Goal: Find specific page/section: Find specific page/section

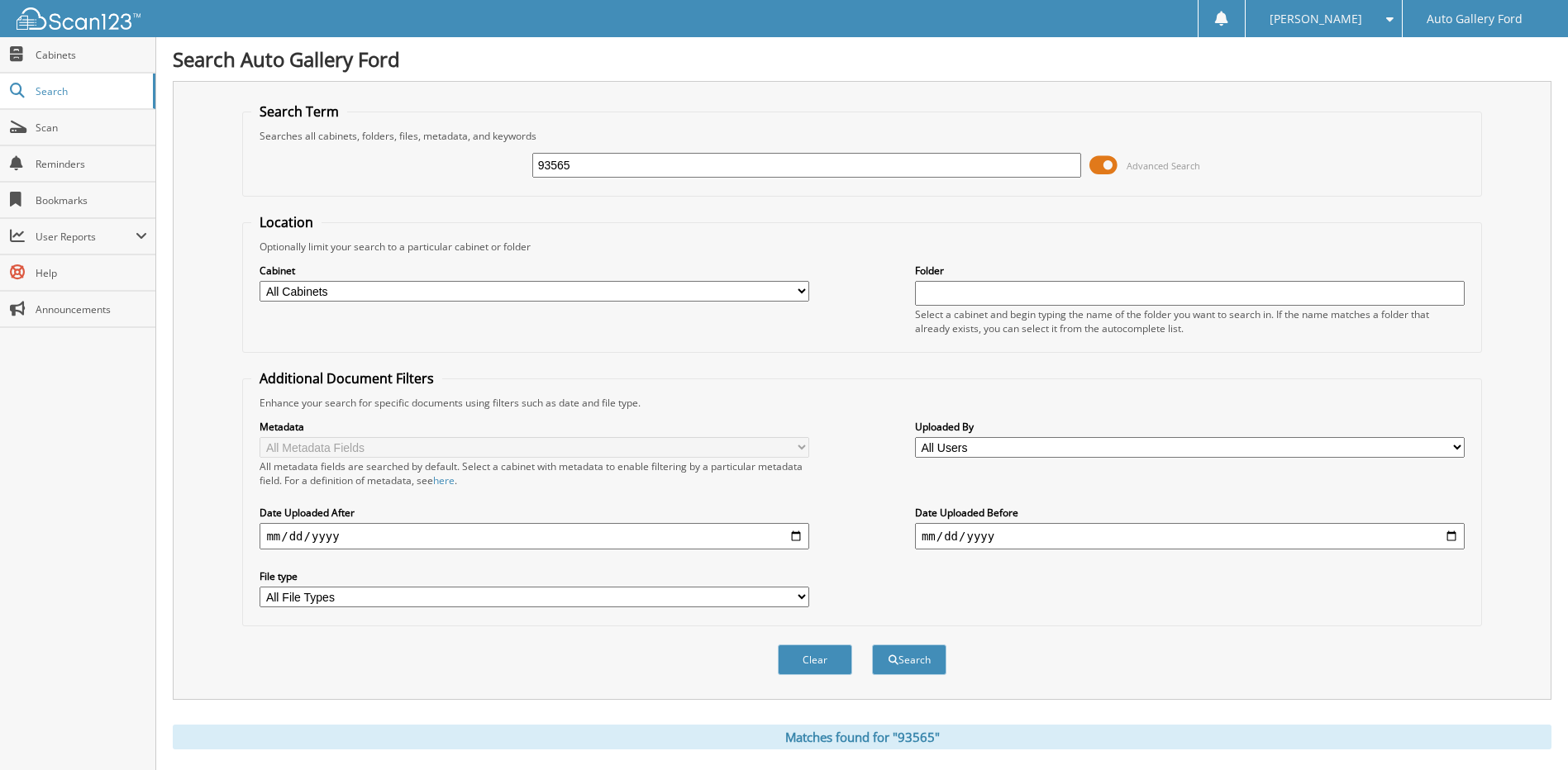
drag, startPoint x: 694, startPoint y: 153, endPoint x: 590, endPoint y: 160, distance: 104.2
click at [590, 160] on input "93565" at bounding box center [806, 164] width 550 height 24
type input "9"
type input "a"
type input "applegate"
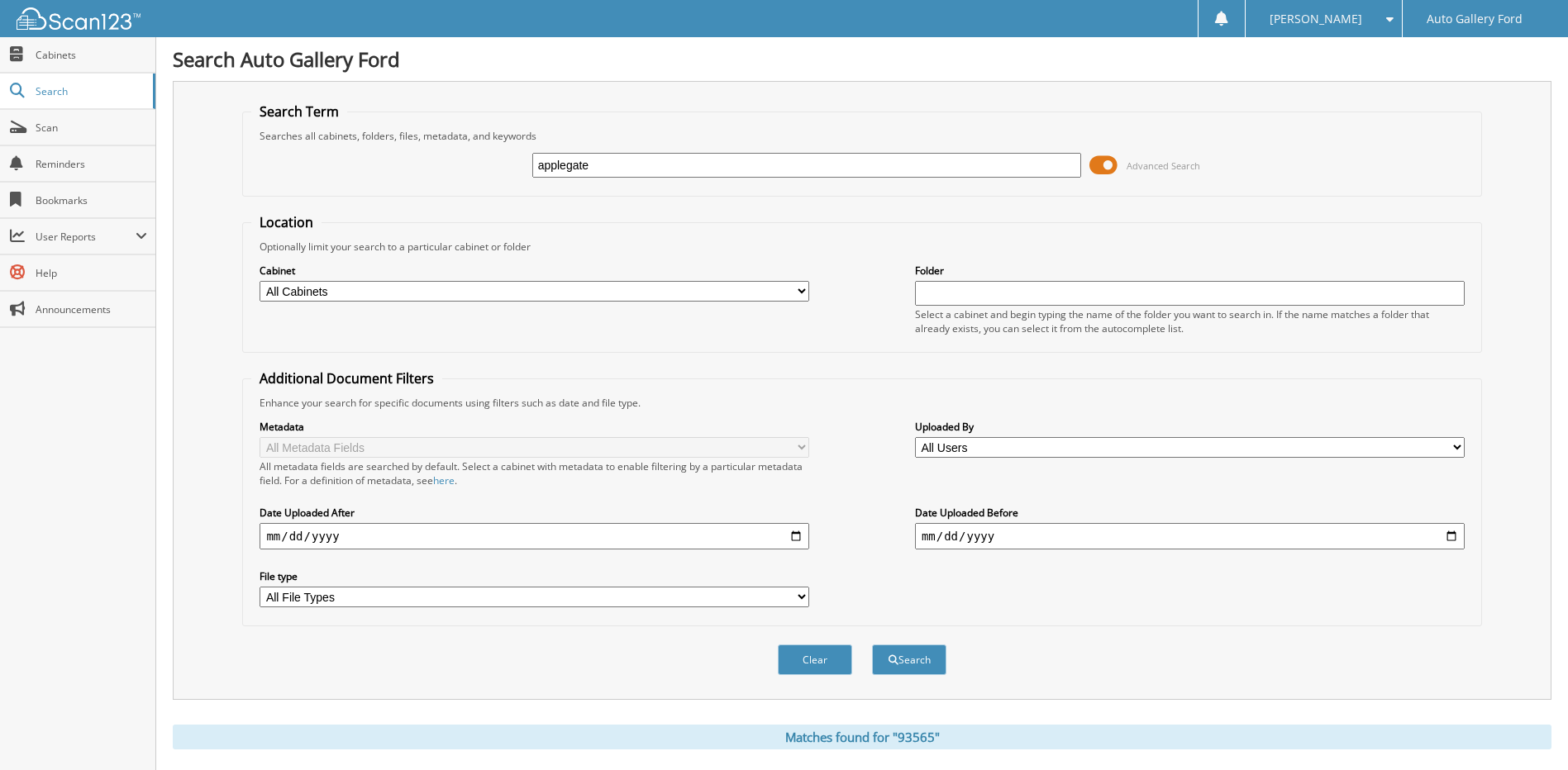
click at [872, 645] on button "Search" at bounding box center [909, 659] width 74 height 30
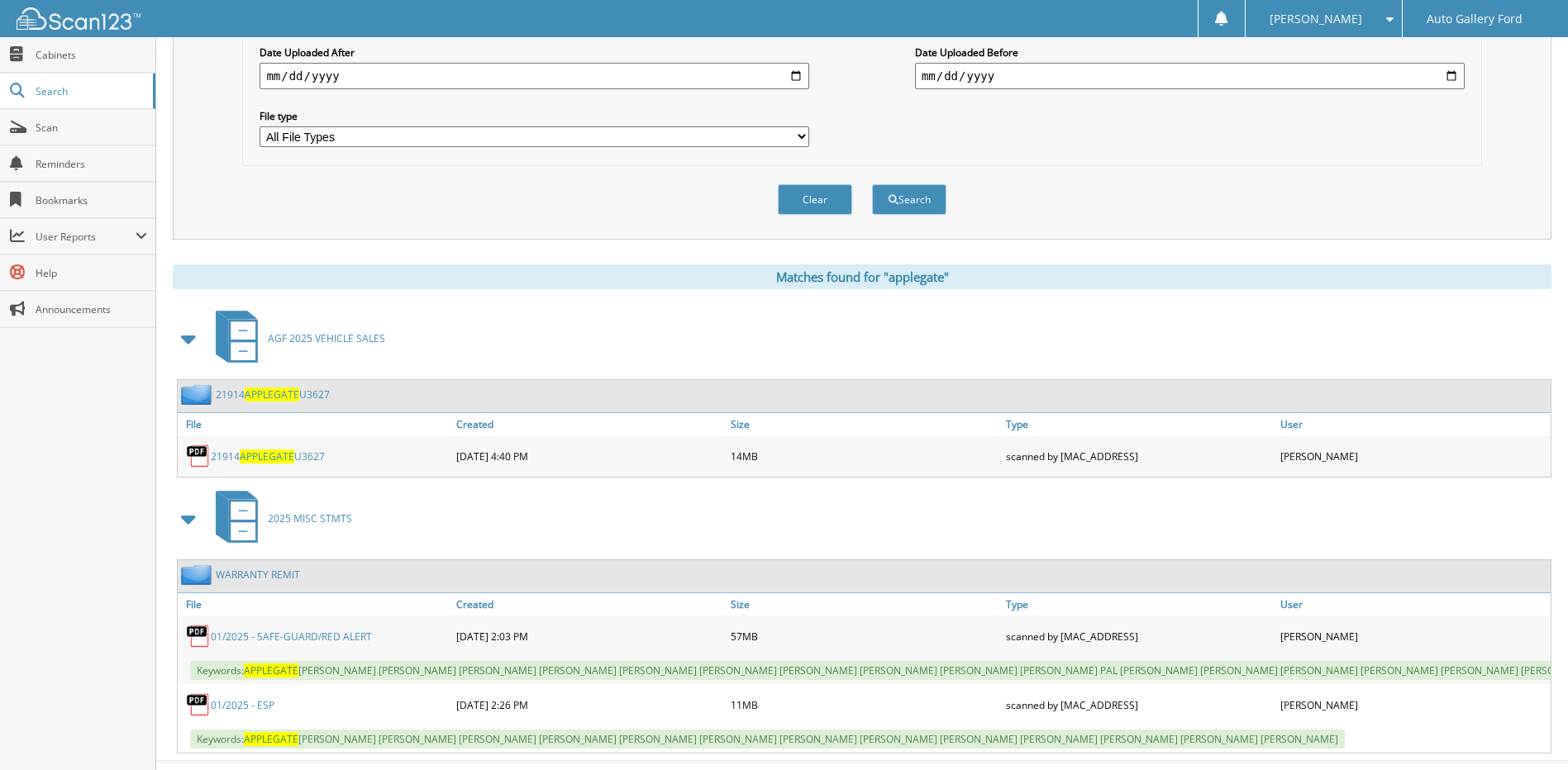
scroll to position [507, 0]
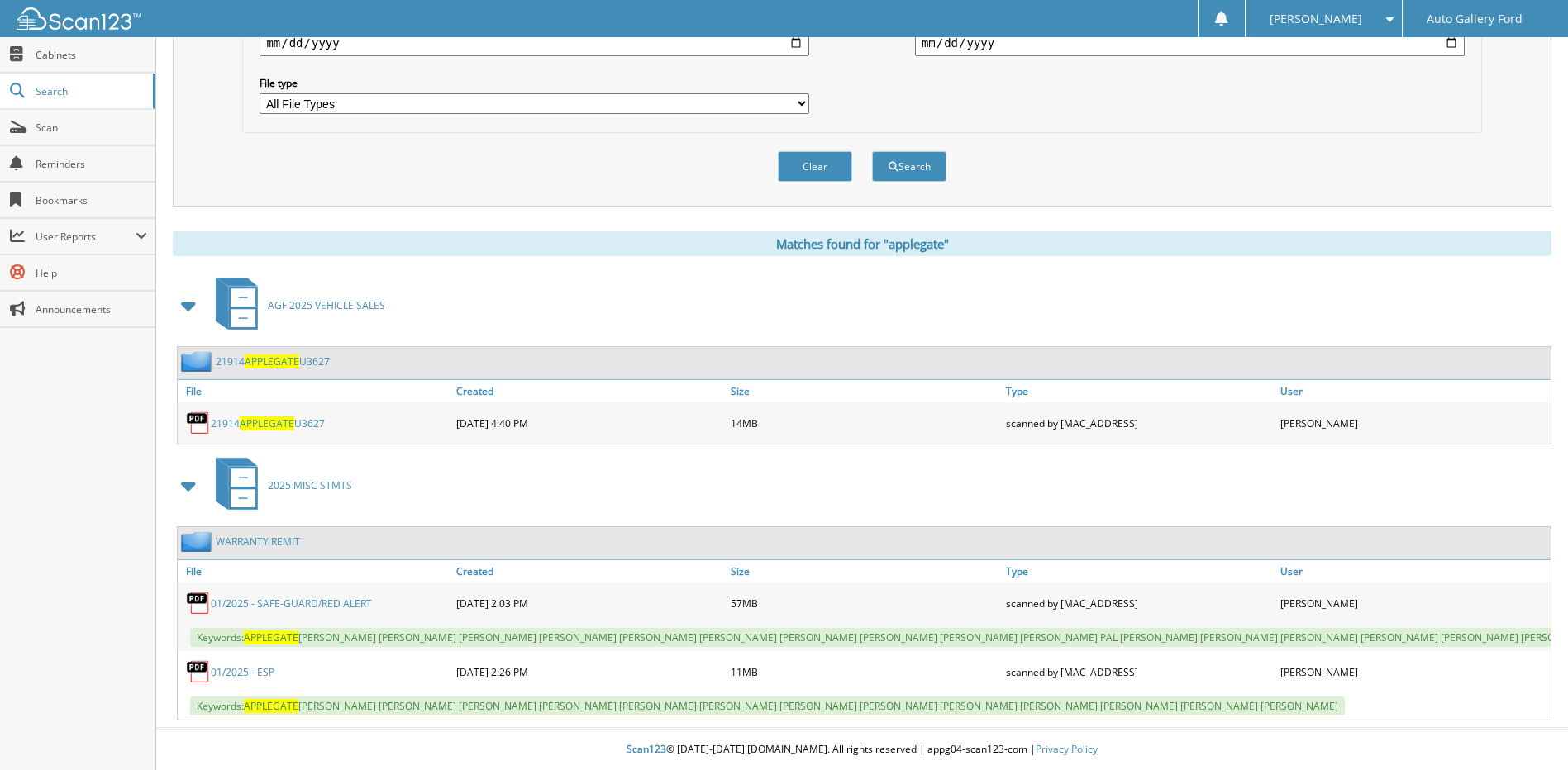
click at [283, 354] on span "APPLEGATE" at bounding box center [271, 361] width 54 height 14
